Goal: Book appointment/travel/reservation

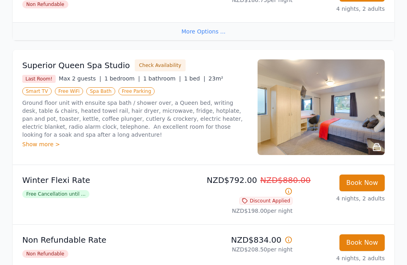
scroll to position [611, 2]
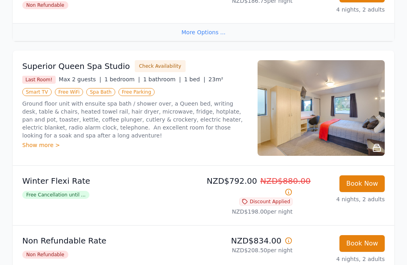
click at [355, 110] on img at bounding box center [321, 107] width 127 height 95
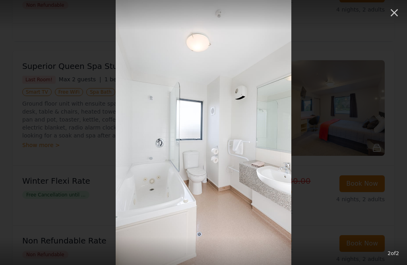
click at [400, 13] on icon "button" at bounding box center [394, 12] width 13 height 13
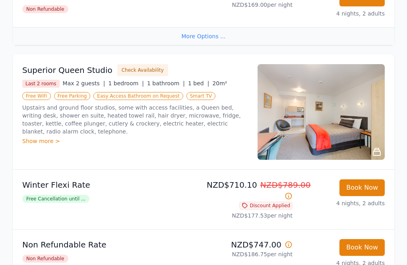
scroll to position [358, 0]
click at [340, 104] on img at bounding box center [321, 111] width 127 height 95
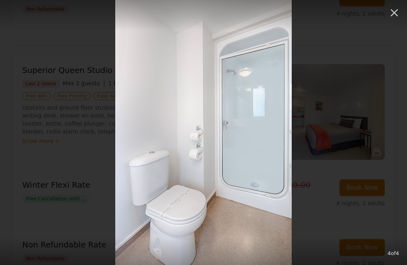
click at [396, 12] on icon "button" at bounding box center [394, 12] width 13 height 13
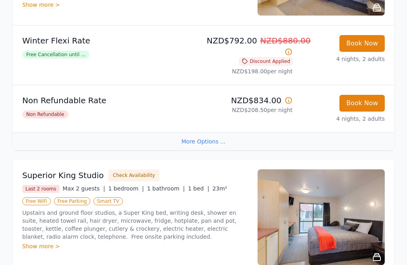
scroll to position [752, 0]
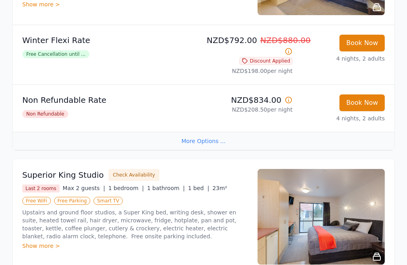
click at [352, 210] on img at bounding box center [321, 216] width 127 height 95
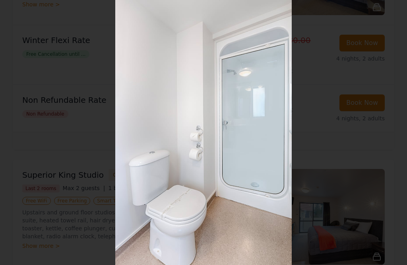
scroll to position [752, 645]
click at [391, 17] on button "button" at bounding box center [395, 9] width 18 height 18
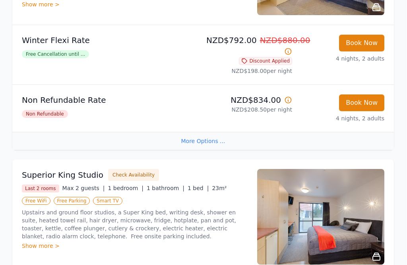
scroll to position [752, 0]
click at [401, 12] on div "Why Book Direct? Best Rate Guaranteed No Booking Fees Exclusive Perks Learn mor…" at bounding box center [203, 103] width 407 height 1620
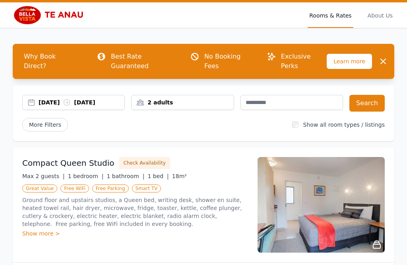
scroll to position [0, 0]
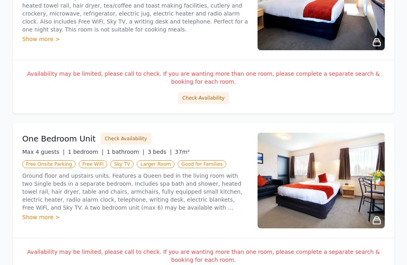
scroll to position [225, 0]
click at [41, 220] on div "Show more >" at bounding box center [135, 217] width 226 height 8
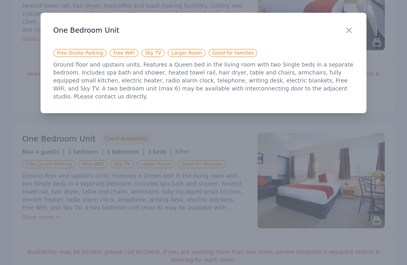
click at [350, 30] on icon "button" at bounding box center [349, 30] width 5 height 5
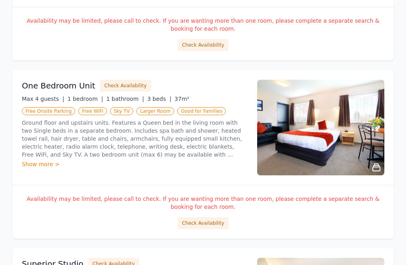
scroll to position [277, 1]
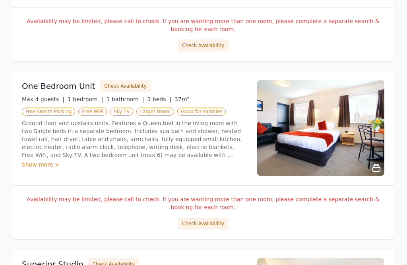
click at [196, 228] on button "Check Availability" at bounding box center [203, 224] width 51 height 12
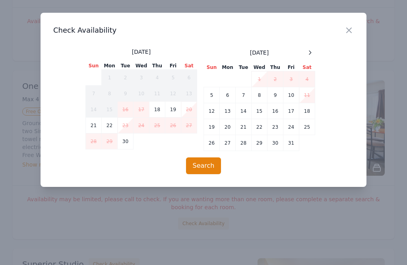
click at [204, 169] on button "Search" at bounding box center [203, 165] width 35 height 17
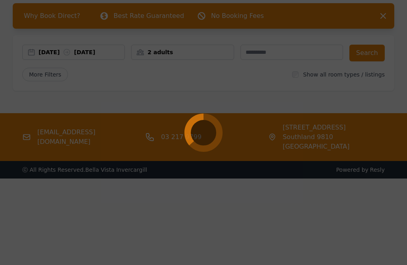
scroll to position [64, 1]
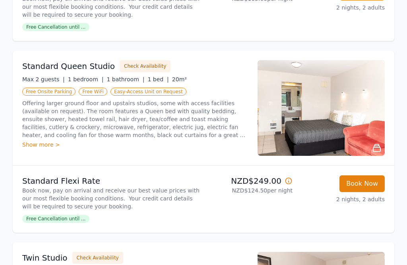
scroll to position [272, 0]
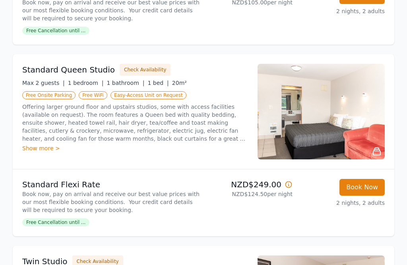
click at [332, 119] on img at bounding box center [321, 111] width 127 height 95
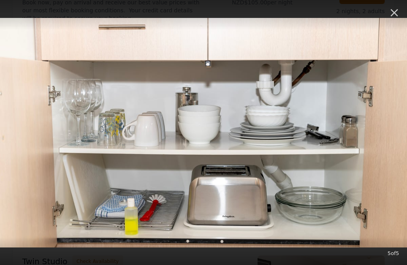
click at [398, 16] on icon "button" at bounding box center [394, 12] width 13 height 13
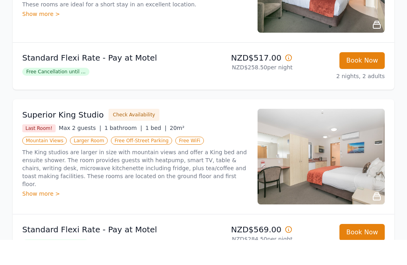
scroll to position [217, 0]
